Goal: Find specific page/section: Find specific page/section

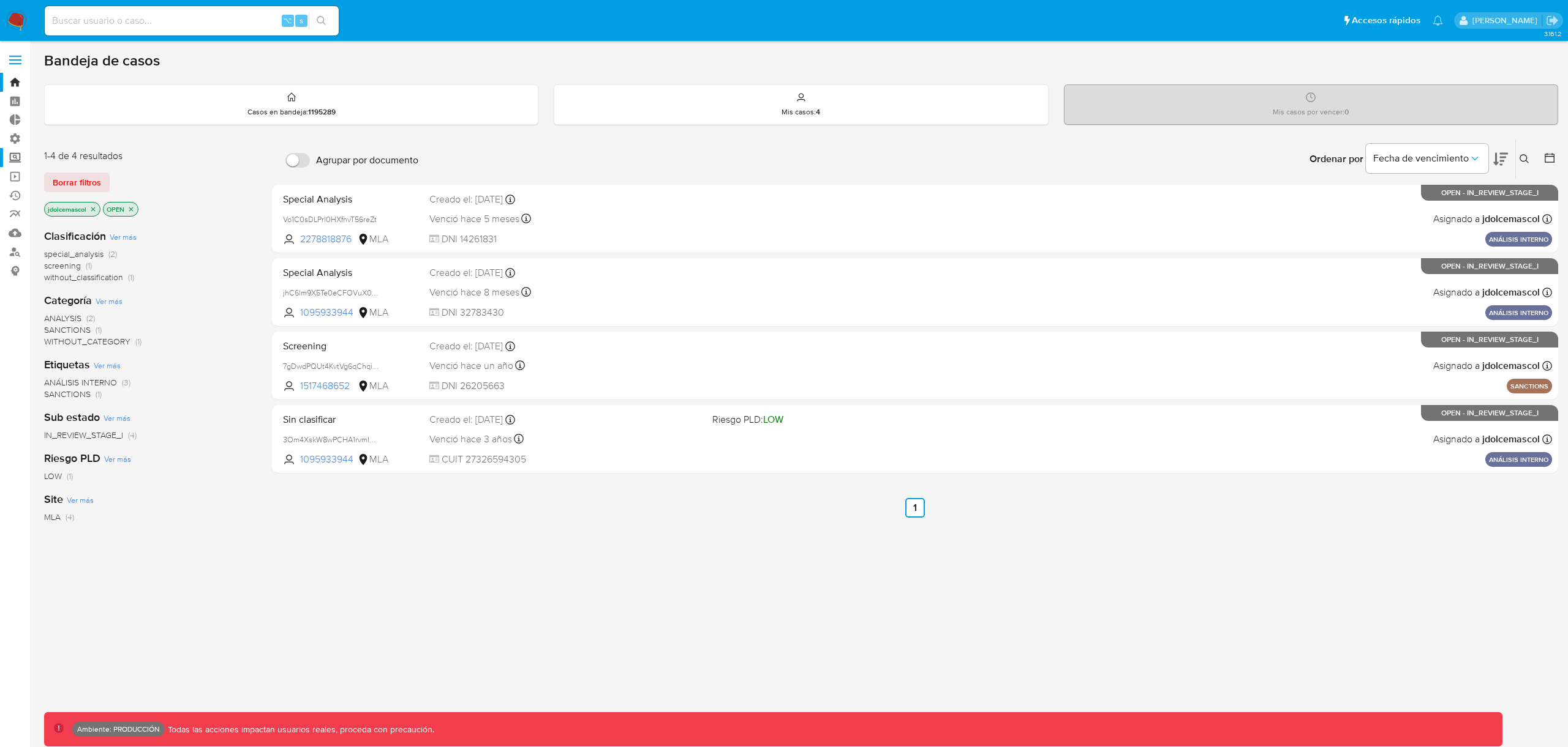
click at [7, 155] on label "Screening" at bounding box center [73, 157] width 146 height 19
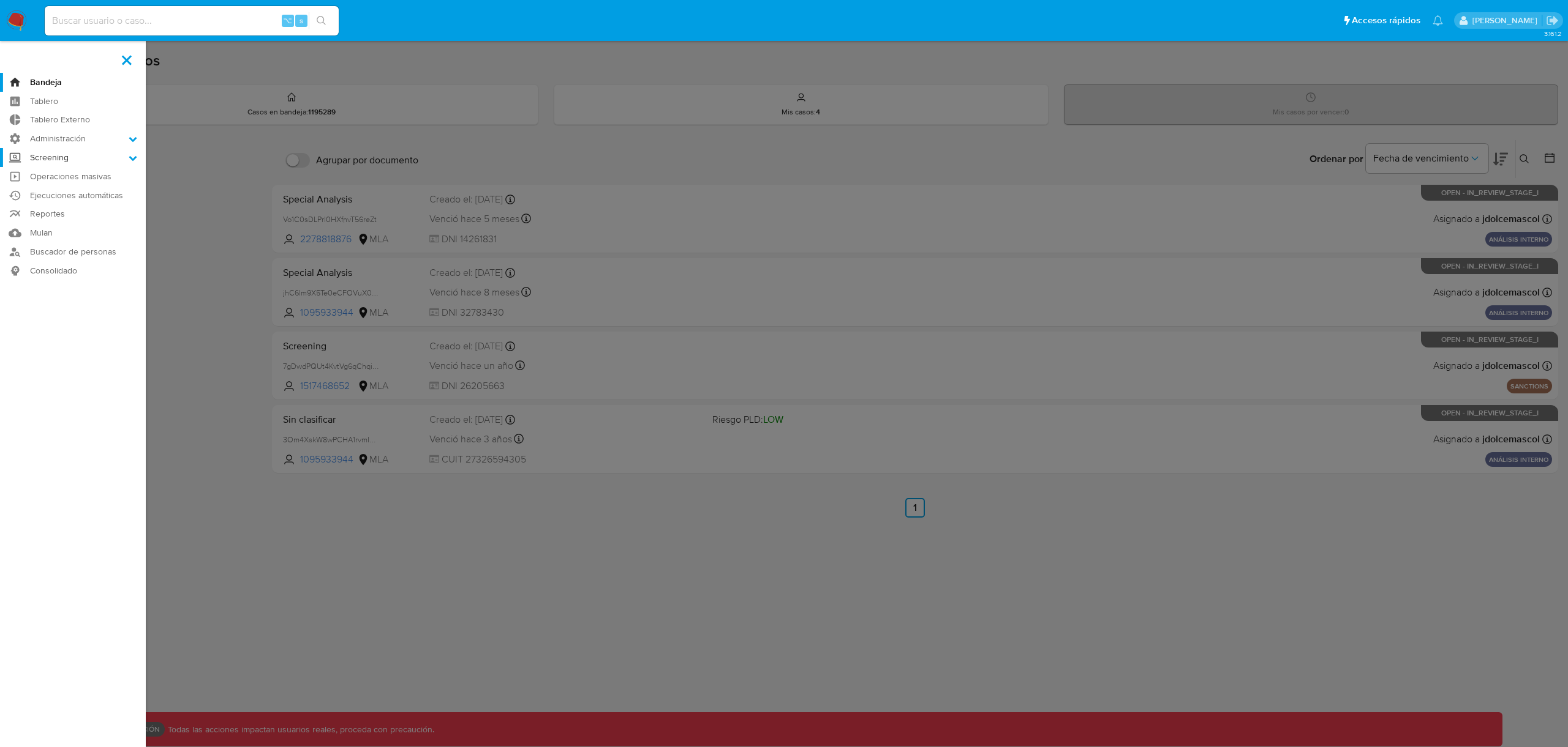
click at [0, 0] on input "Screening" at bounding box center [0, 0] width 0 height 0
click at [74, 176] on link "Administrador de Listas" at bounding box center [73, 175] width 146 height 16
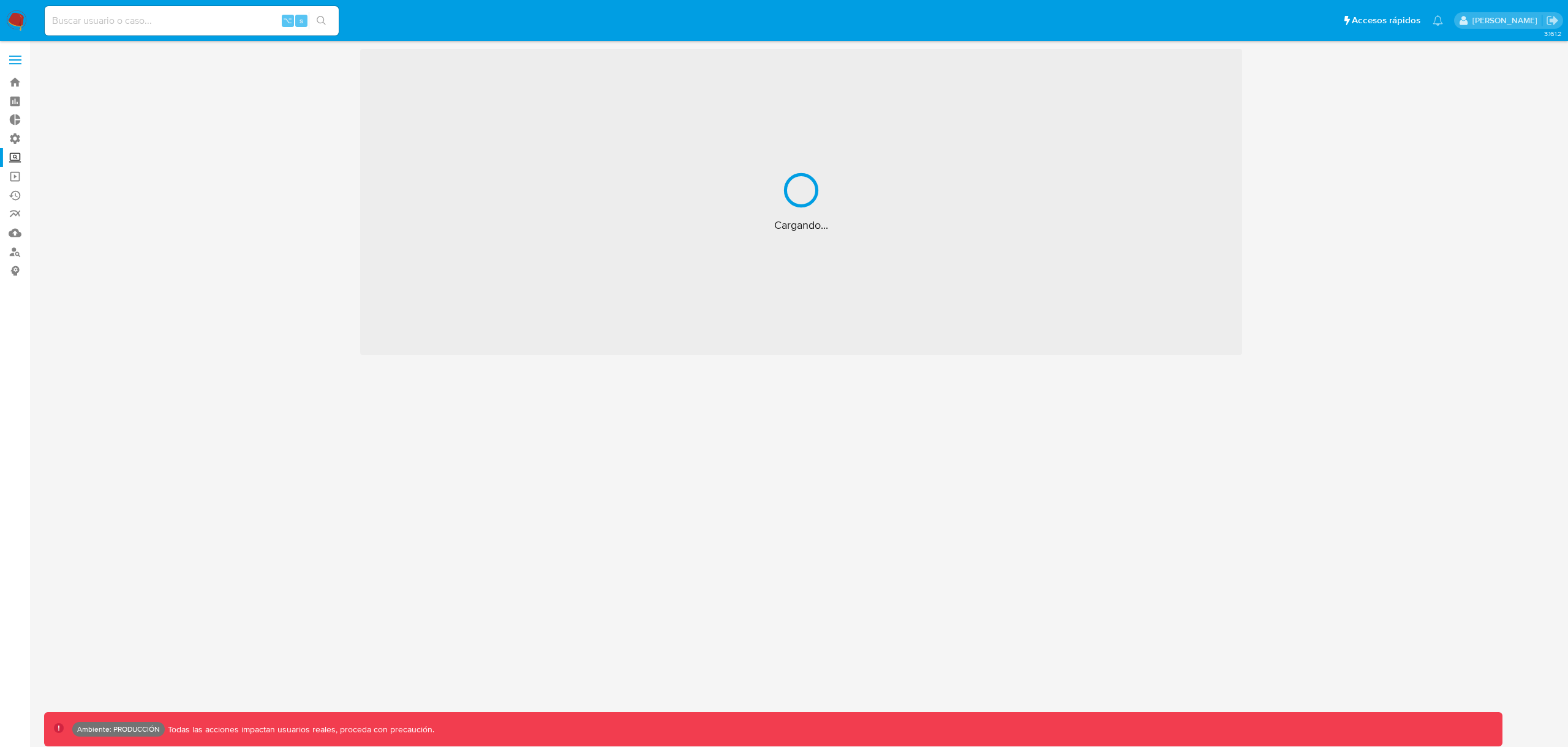
click at [17, 159] on label "Screening" at bounding box center [73, 157] width 146 height 19
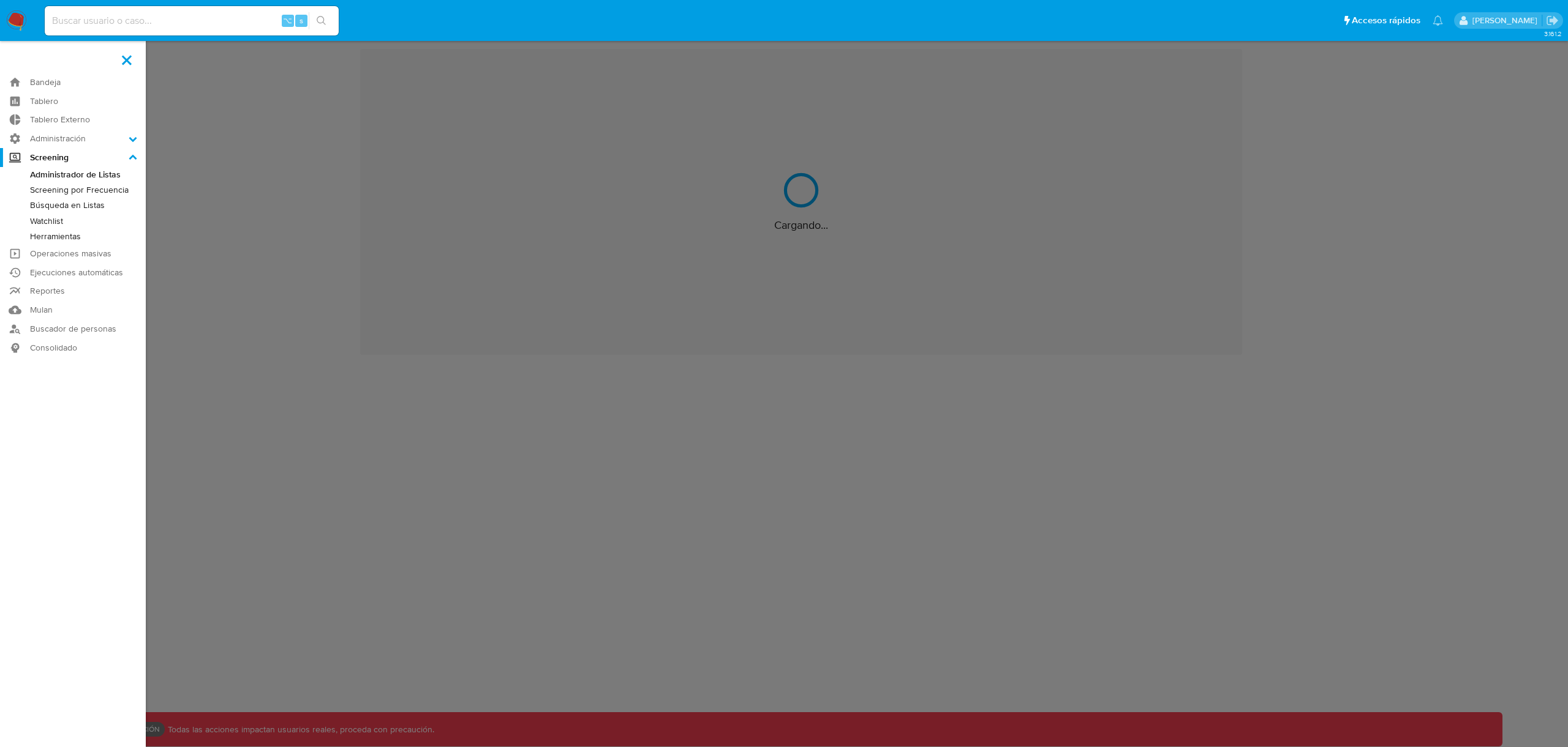
click at [0, 0] on input "Screening" at bounding box center [0, 0] width 0 height 0
click at [57, 187] on link "Screening por Frecuencia" at bounding box center [73, 190] width 146 height 16
